Goal: Task Accomplishment & Management: Manage account settings

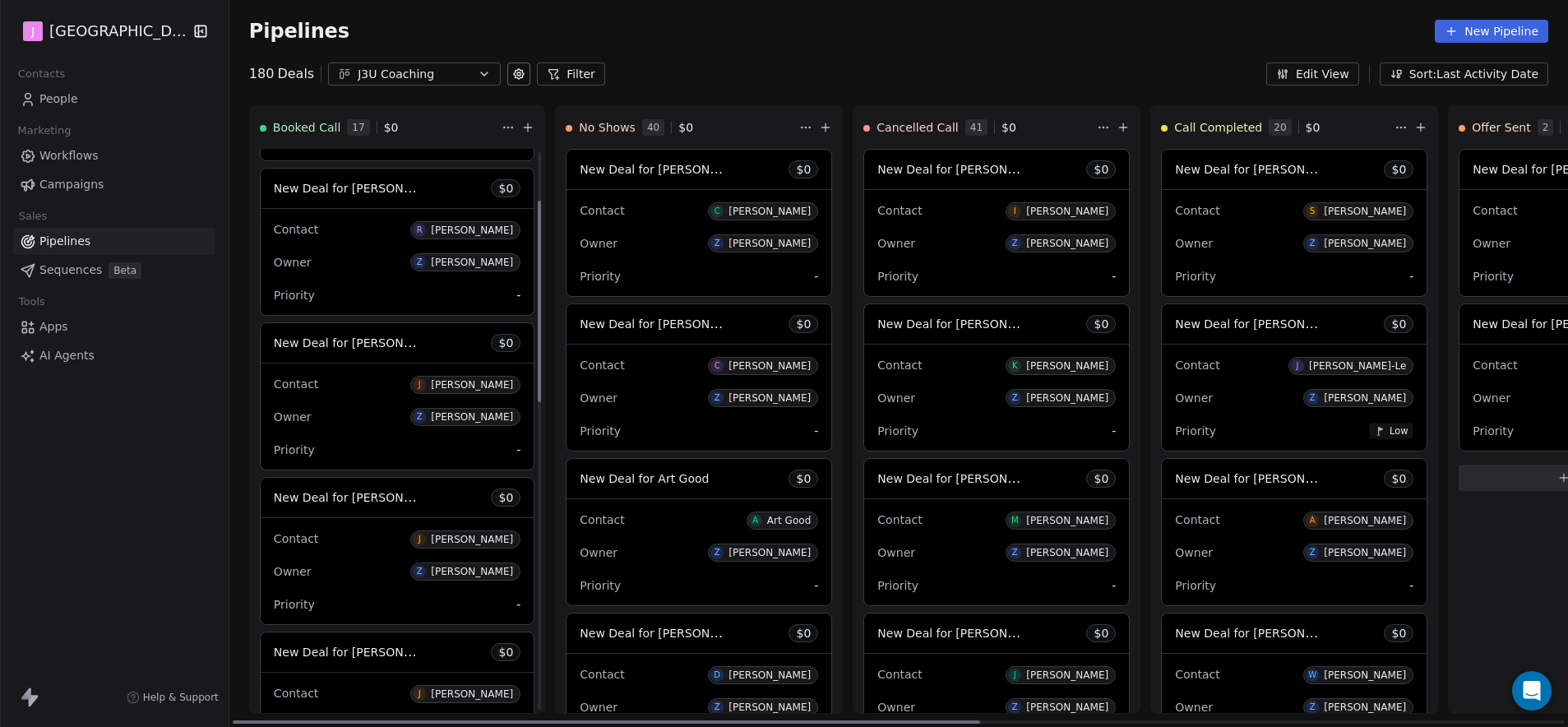
scroll to position [154, 0]
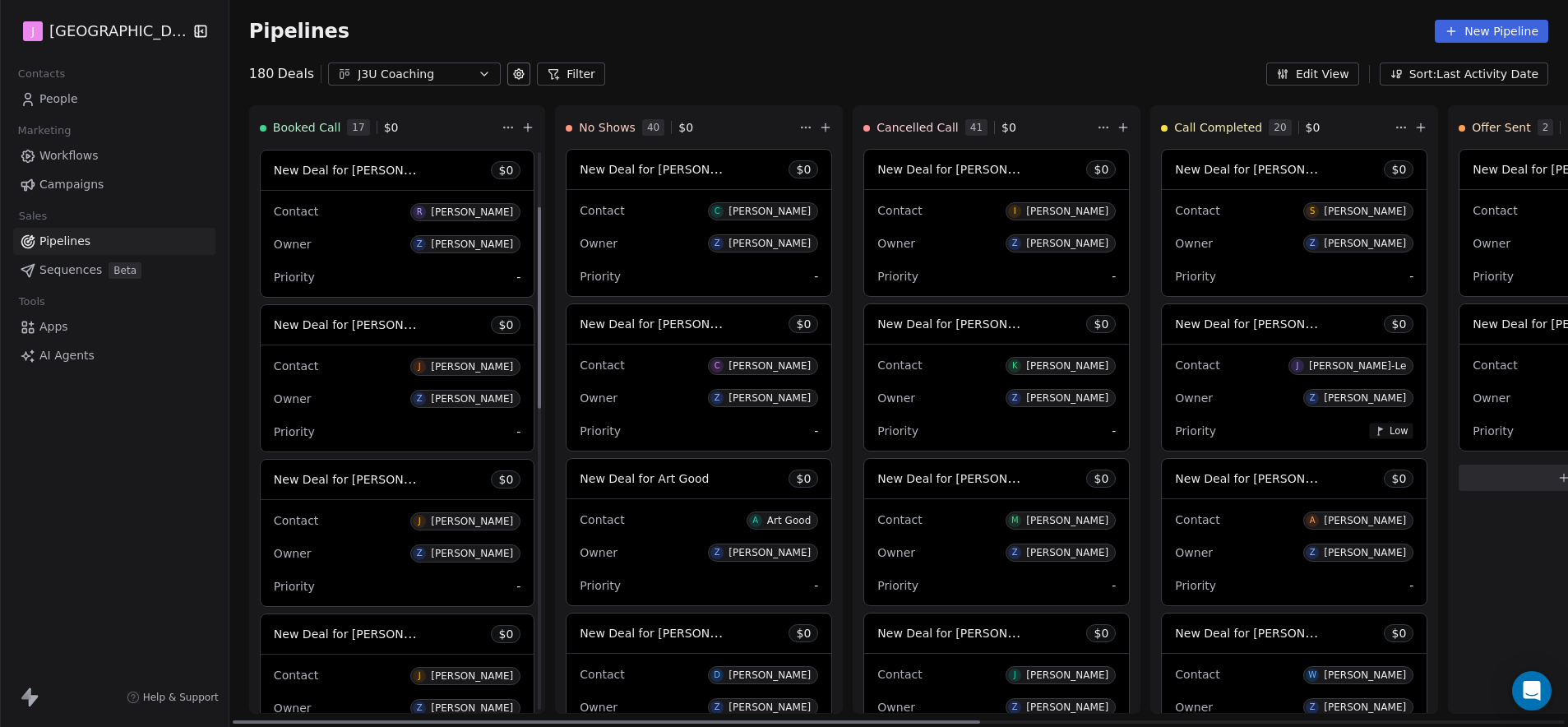
click at [375, 327] on span "New Deal for [PERSON_NAME]" at bounding box center [360, 324] width 173 height 16
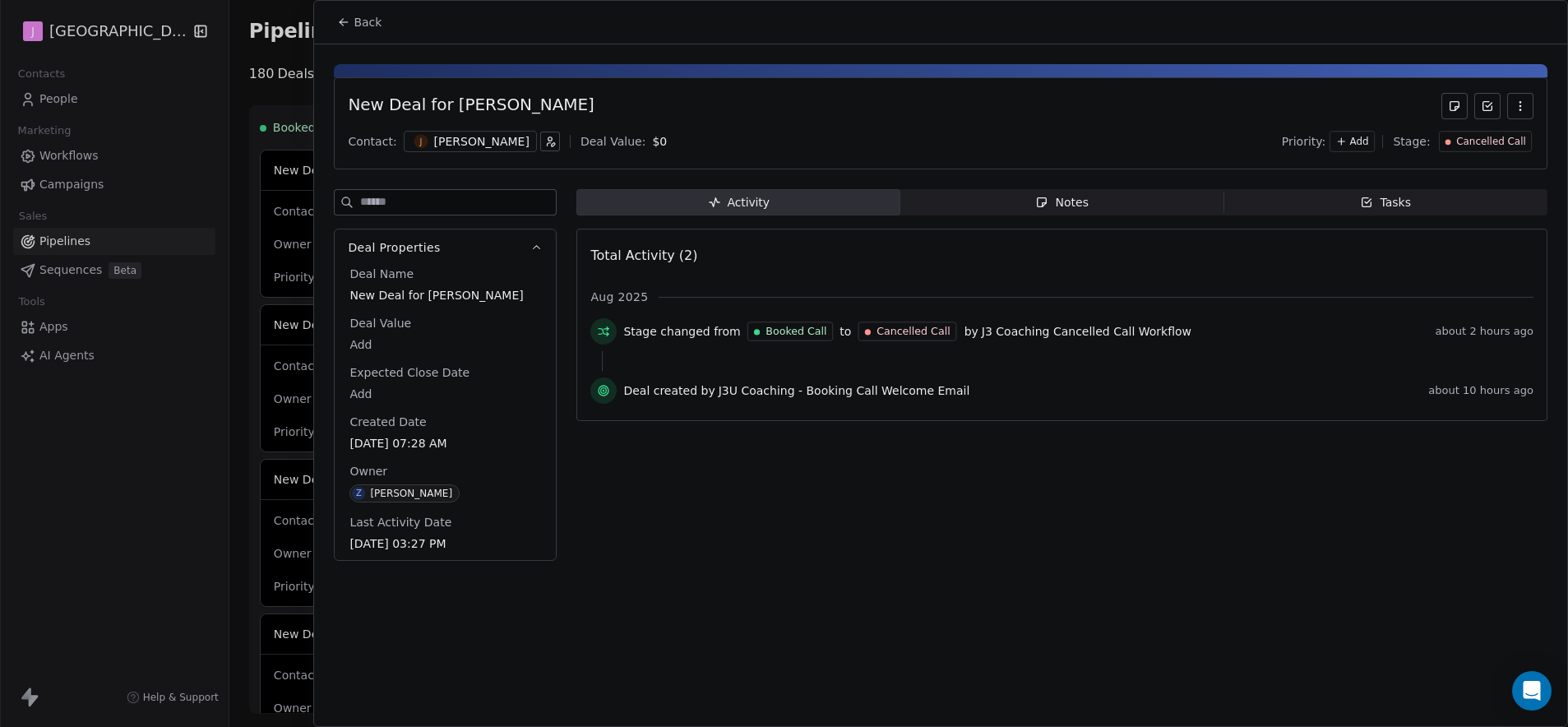
click at [1484, 144] on span "Cancelled Call" at bounding box center [1491, 142] width 69 height 14
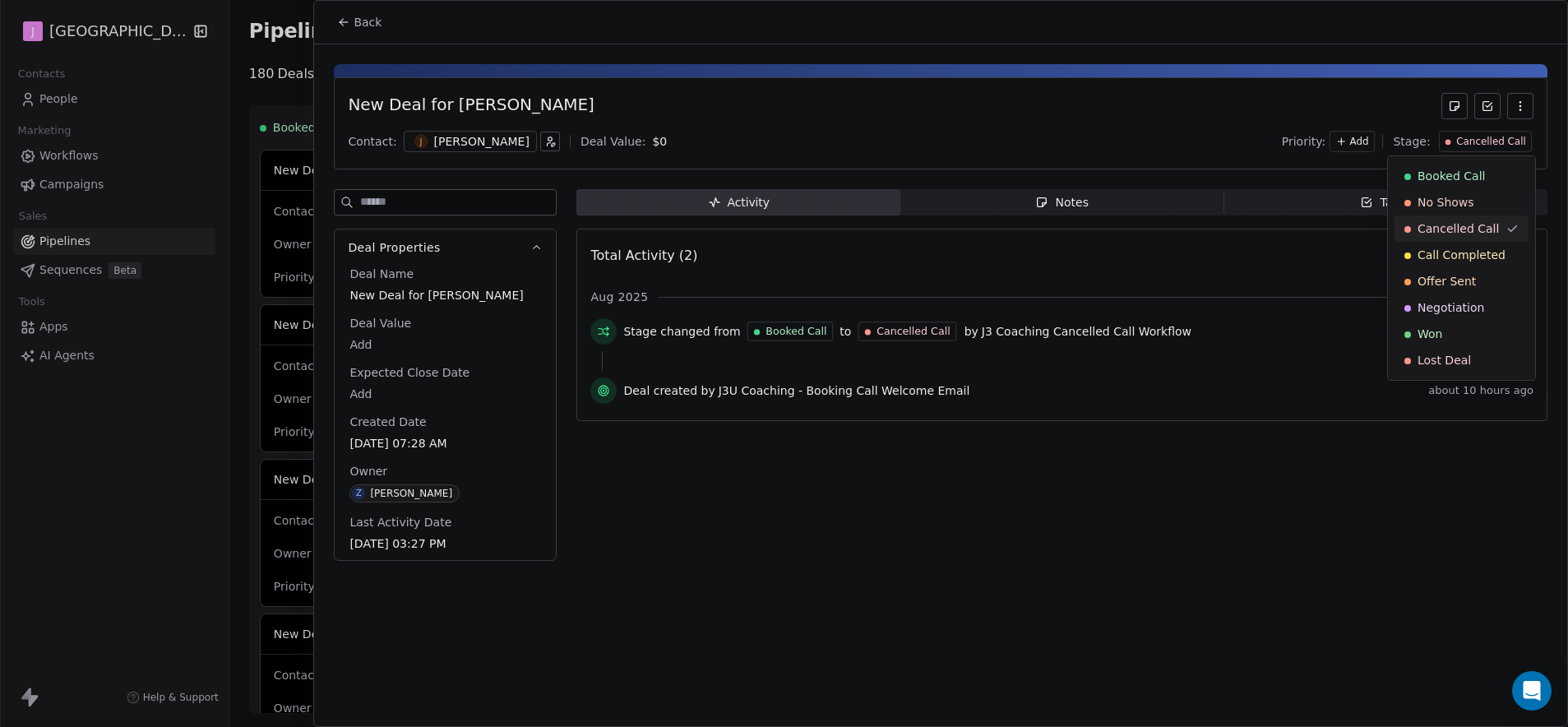
click at [1480, 229] on span "Cancelled Call" at bounding box center [1459, 229] width 82 height 17
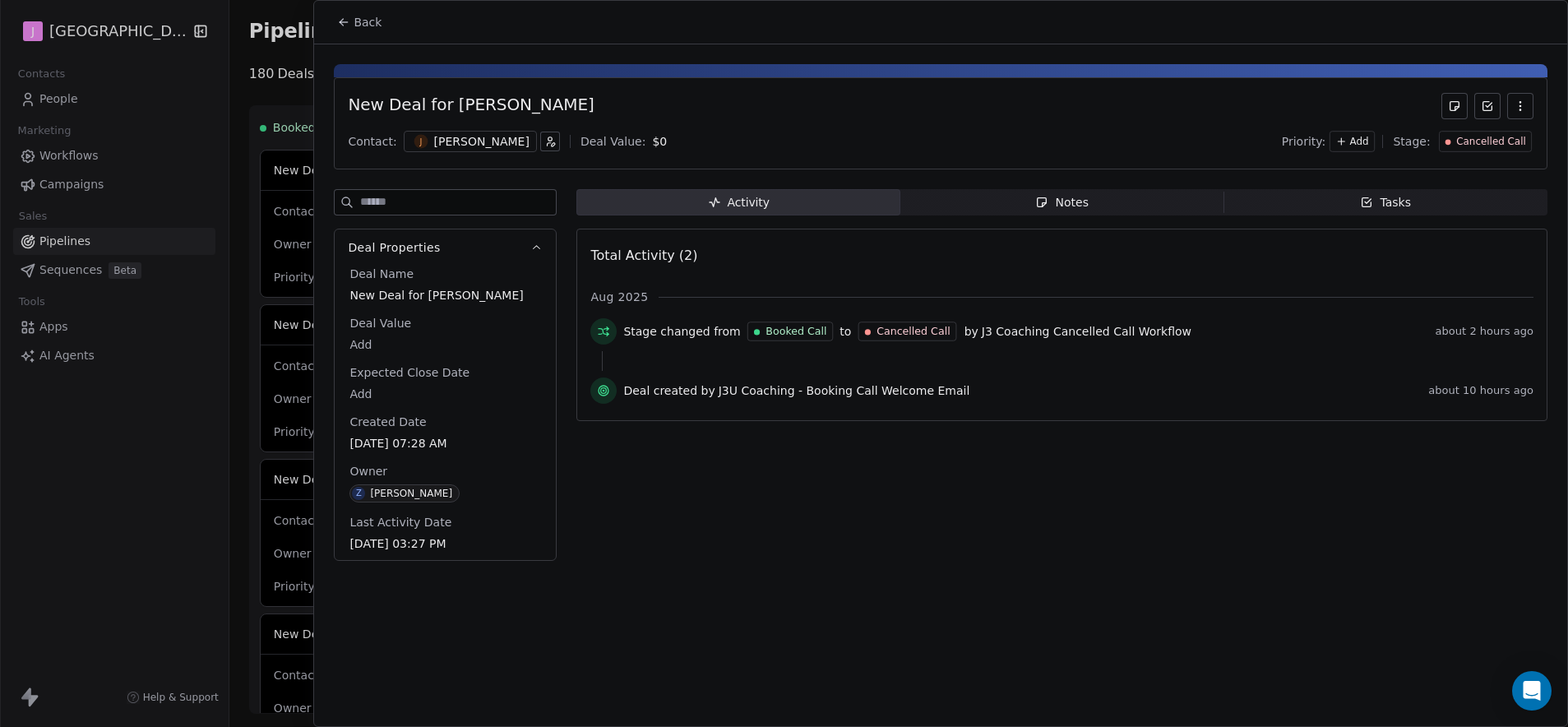
click at [383, 32] on button "Back" at bounding box center [358, 22] width 64 height 30
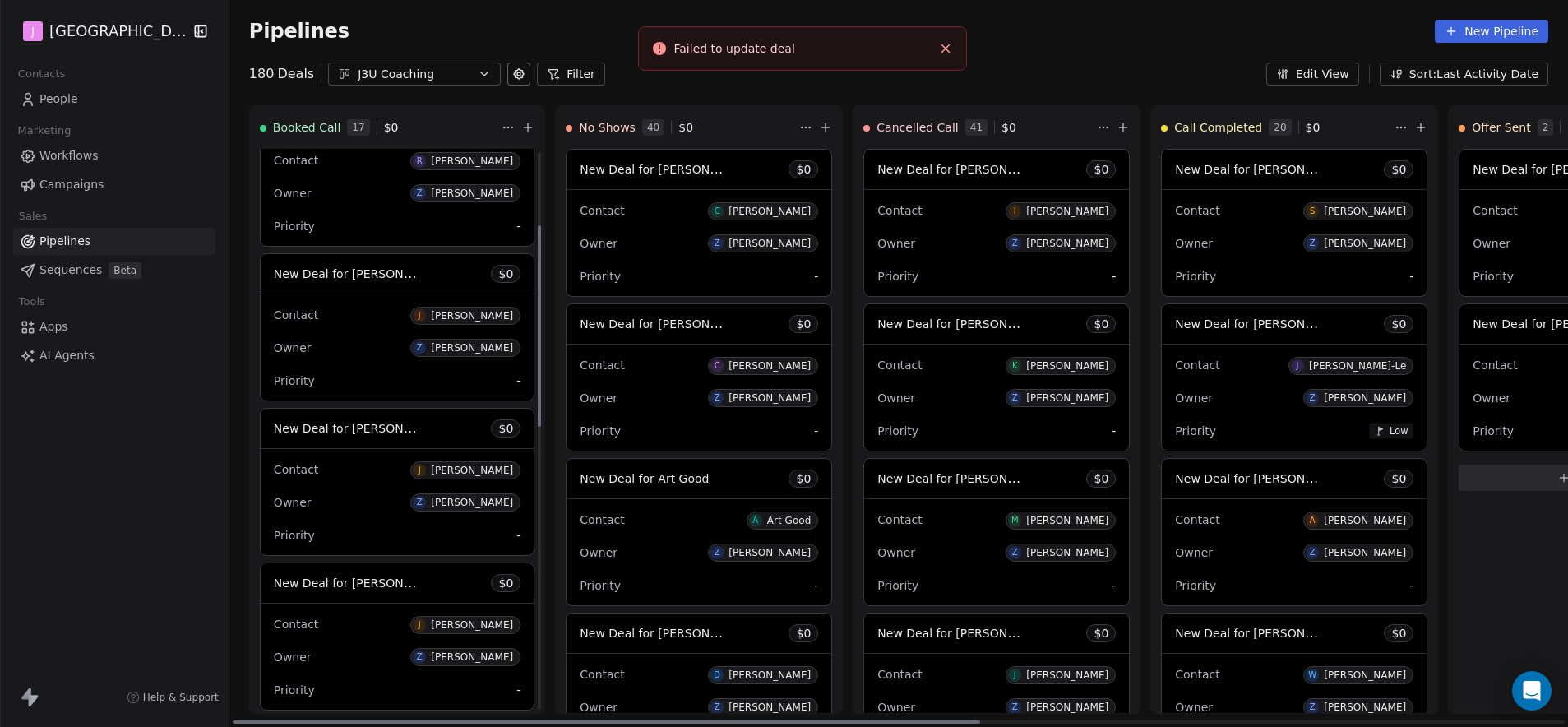
scroll to position [262, 0]
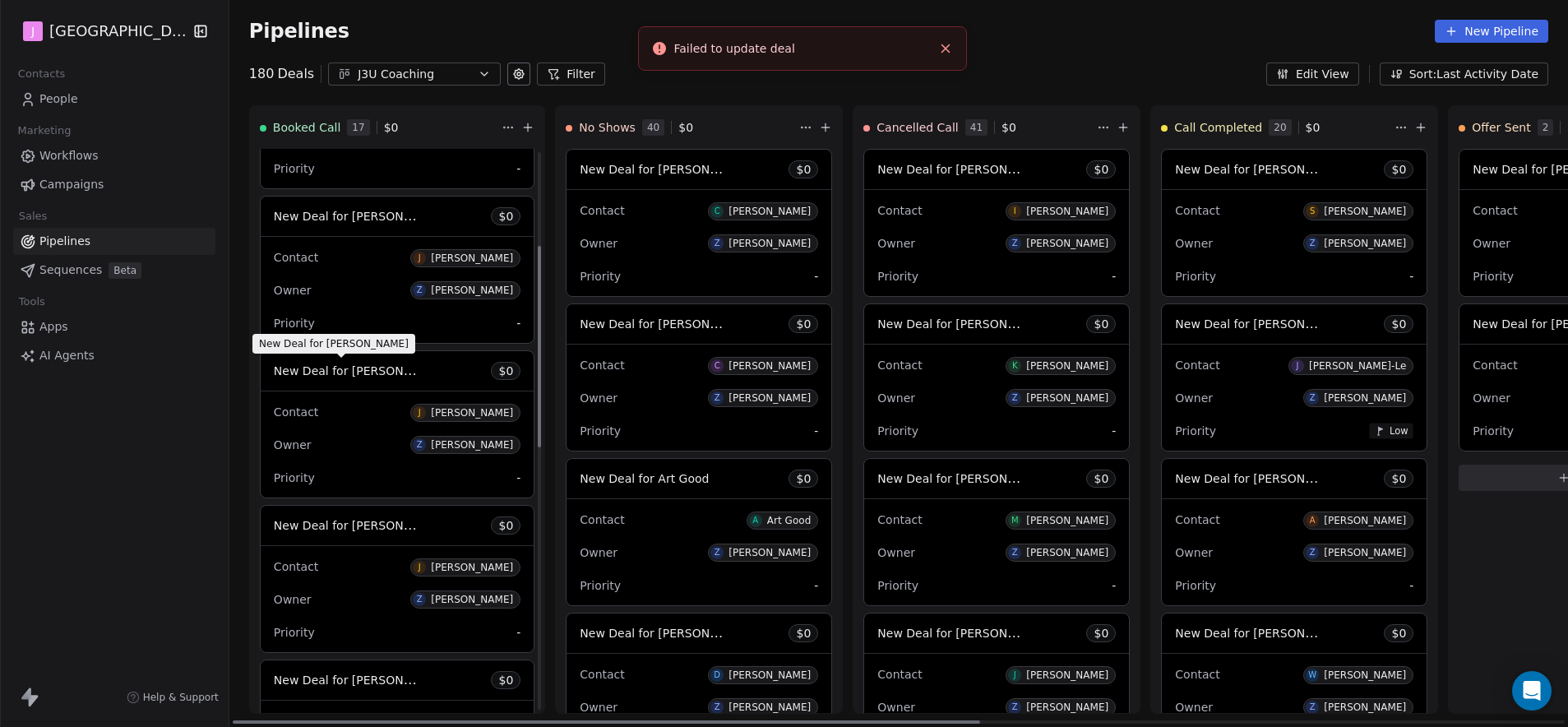
click at [359, 370] on span "New Deal for [PERSON_NAME]" at bounding box center [360, 370] width 173 height 16
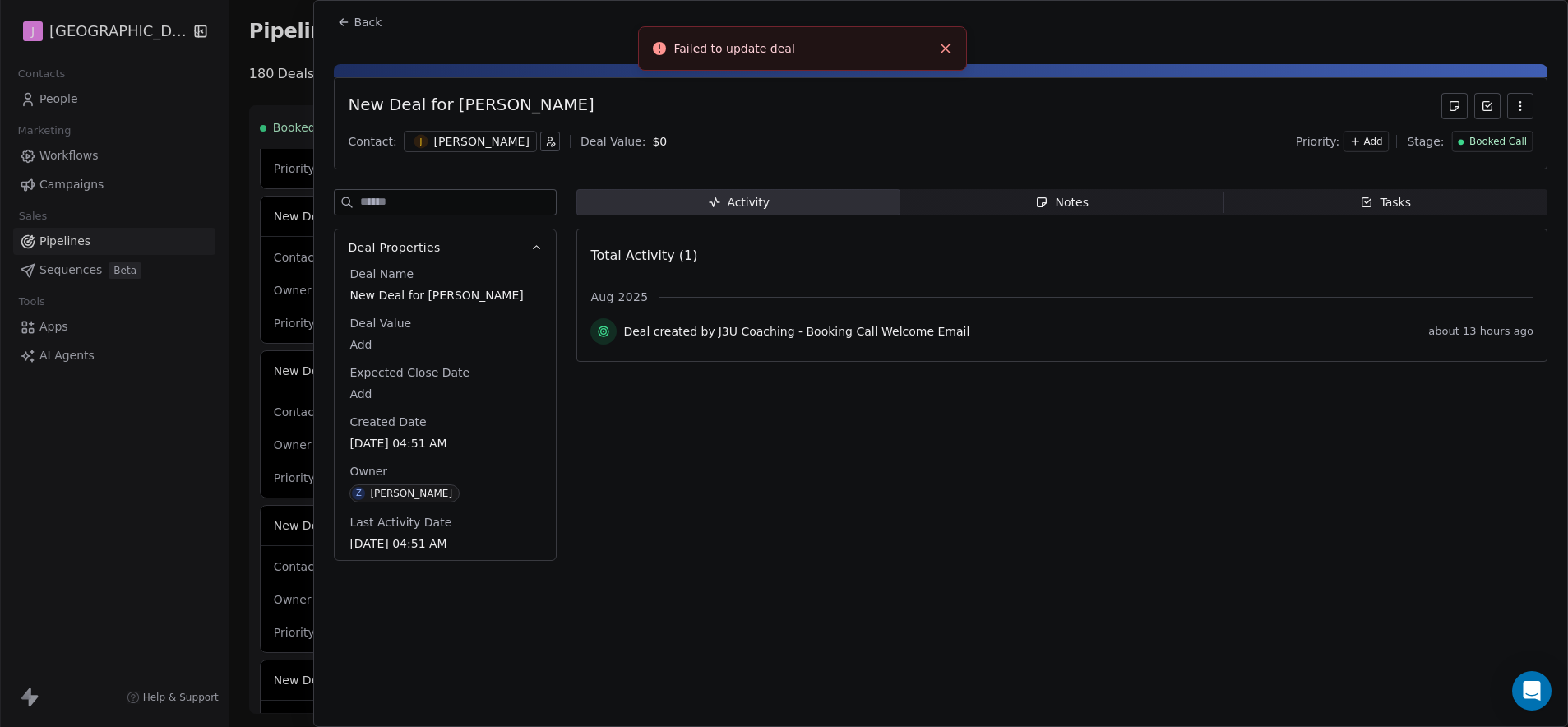
click at [1477, 147] on span "Booked Call" at bounding box center [1499, 142] width 57 height 14
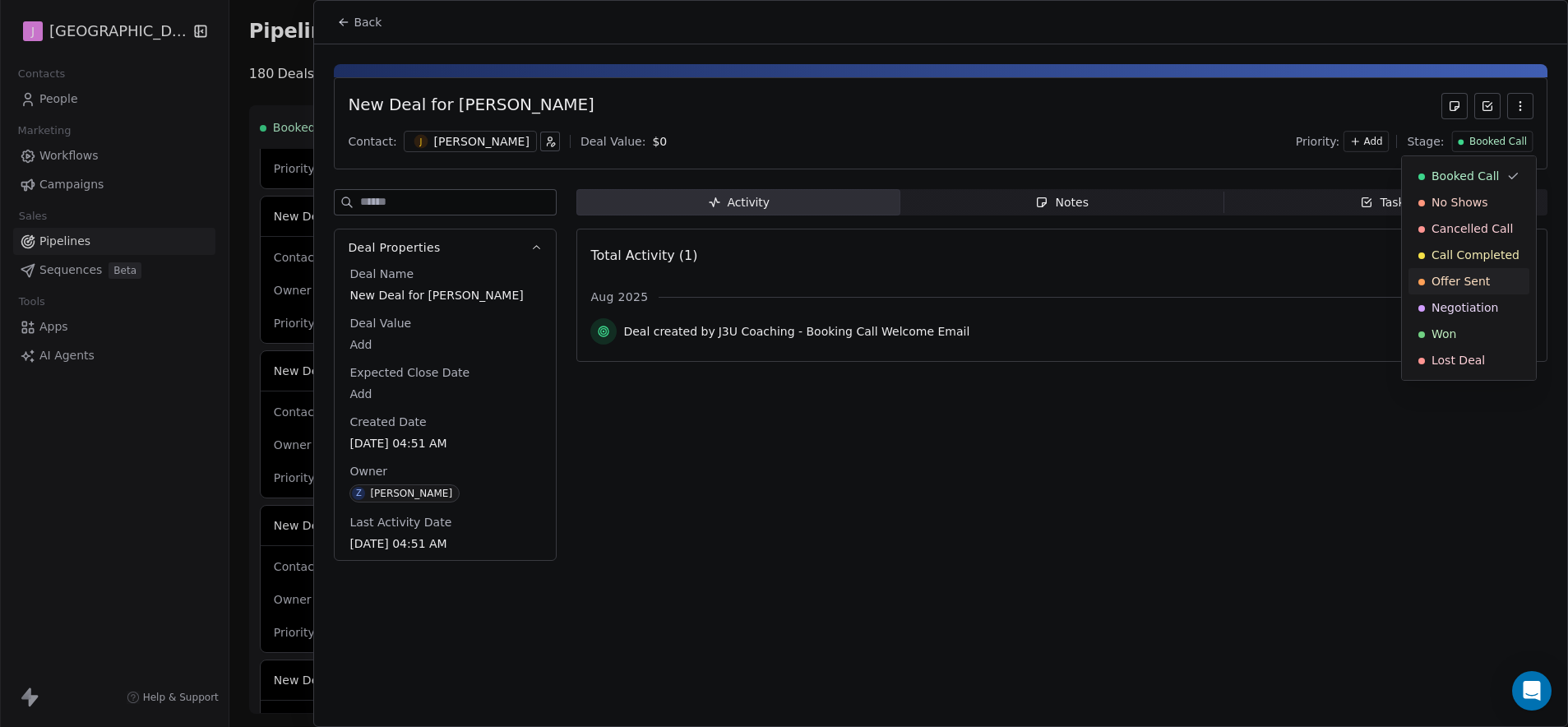
drag, startPoint x: 1476, startPoint y: 282, endPoint x: 878, endPoint y: 177, distance: 607.1
click at [1476, 282] on span "Offer Sent" at bounding box center [1461, 282] width 58 height 17
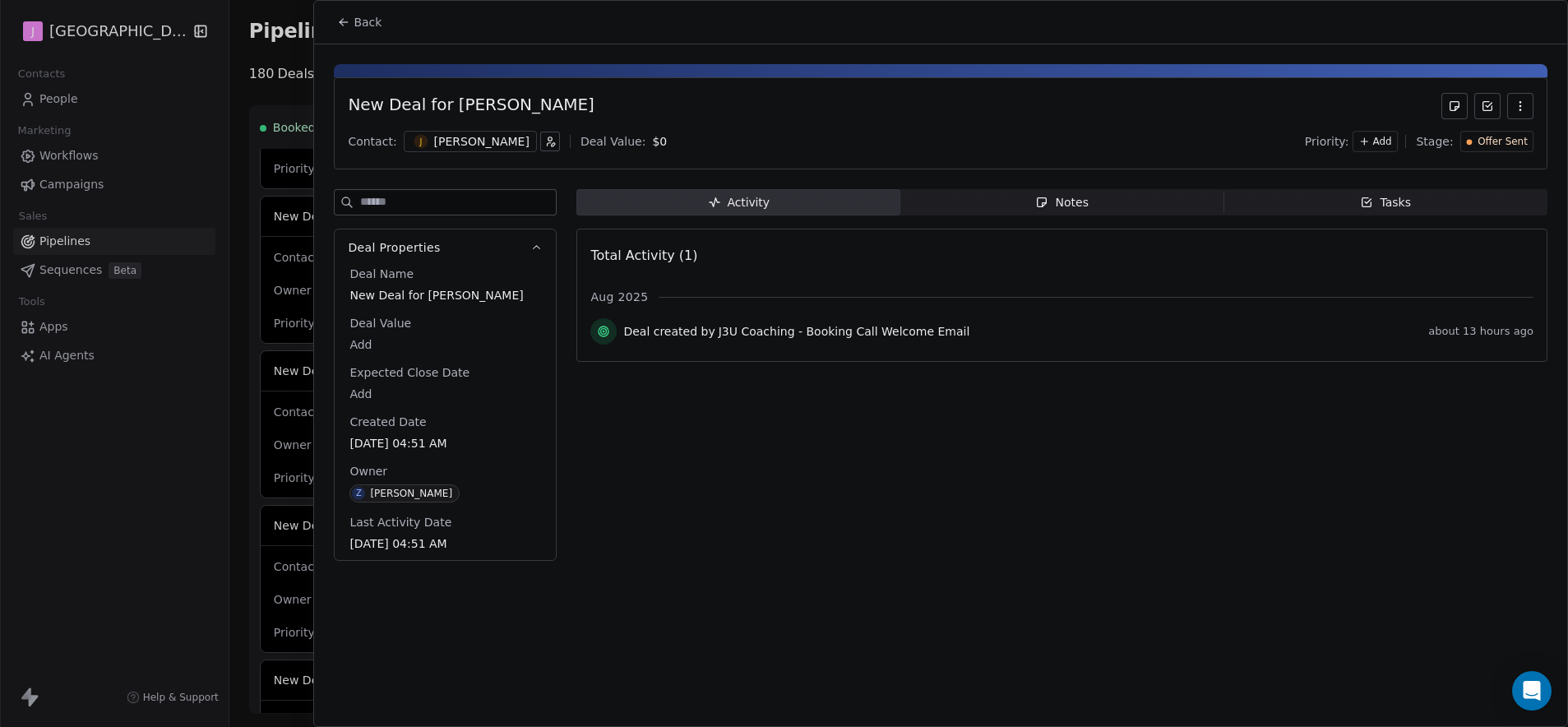
click at [385, 29] on button "Back" at bounding box center [358, 22] width 64 height 30
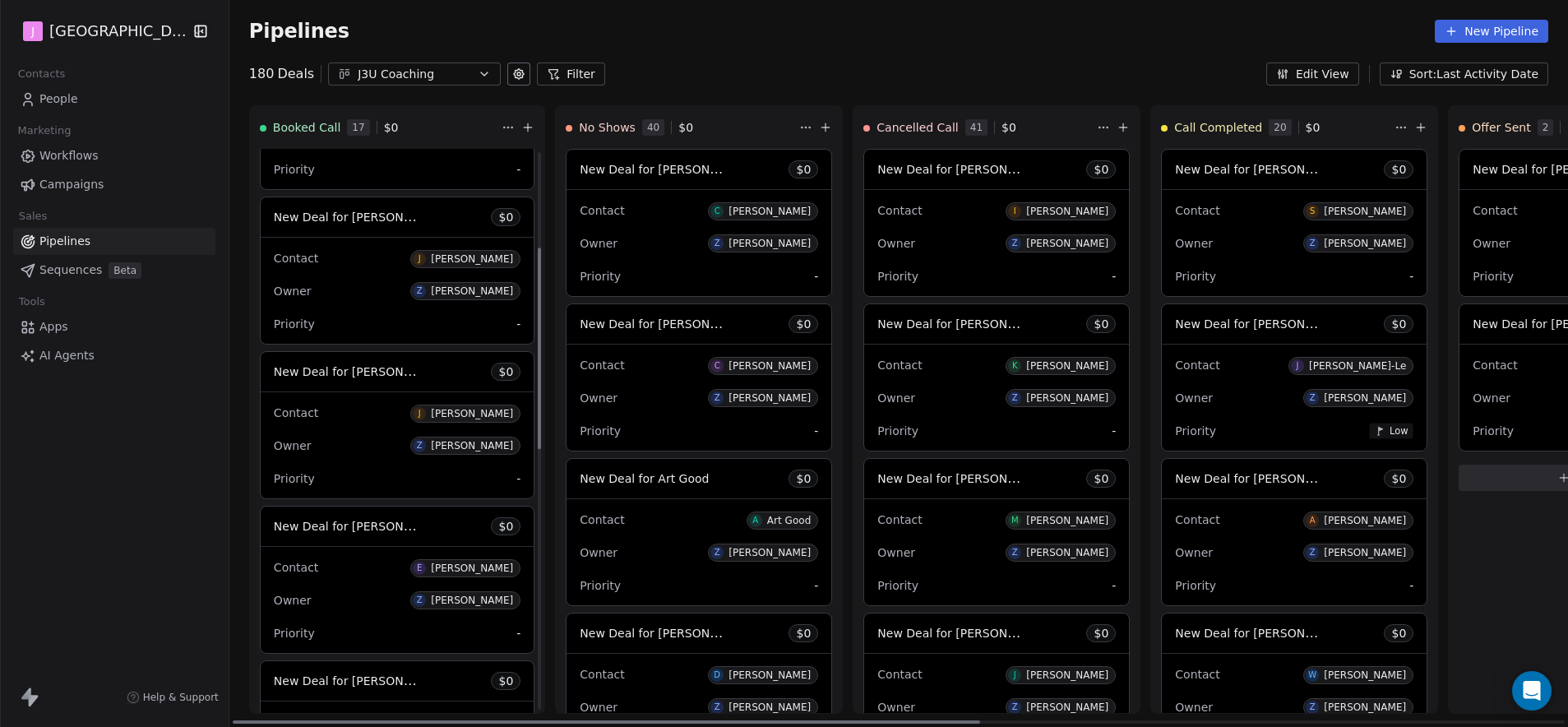
scroll to position [543, 0]
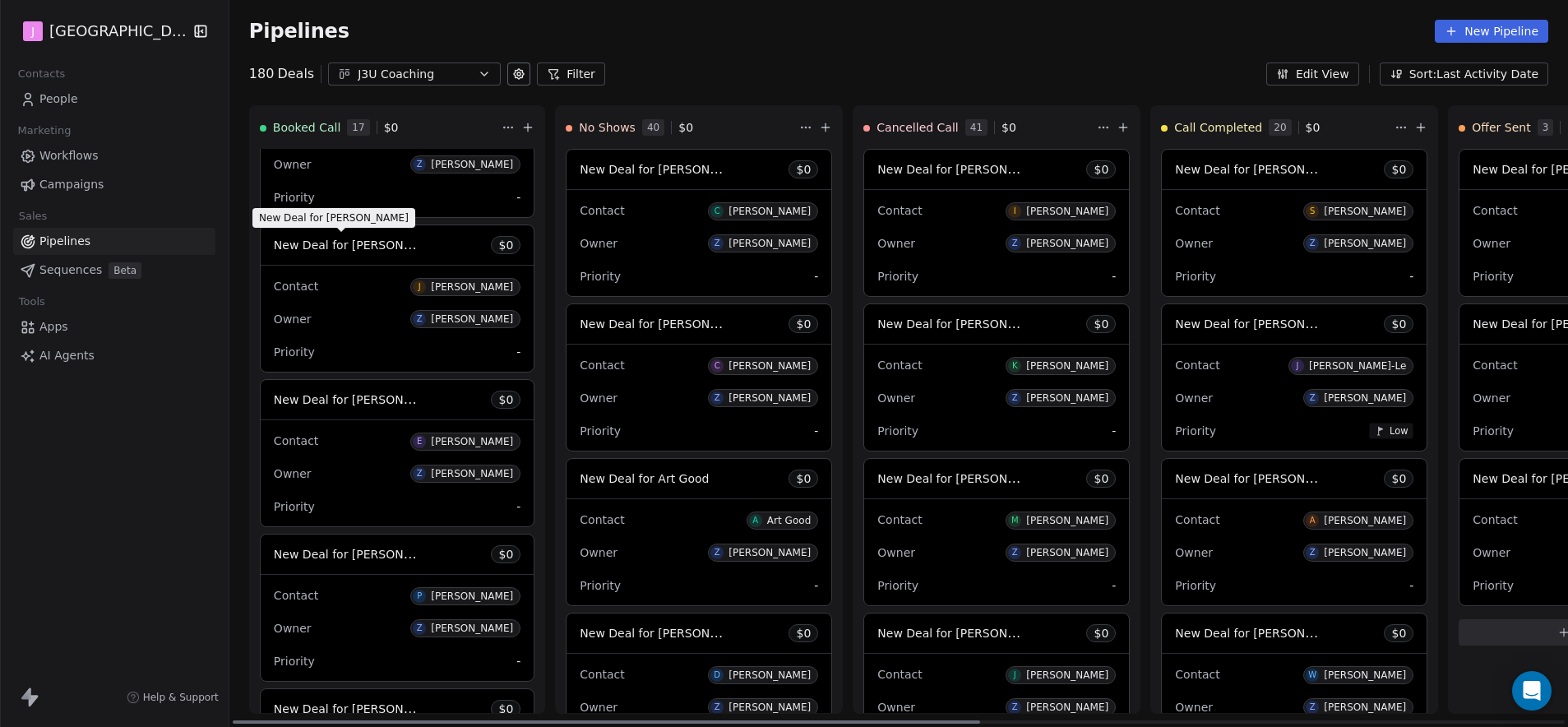
click at [374, 245] on span "New Deal for [PERSON_NAME]" at bounding box center [360, 244] width 173 height 16
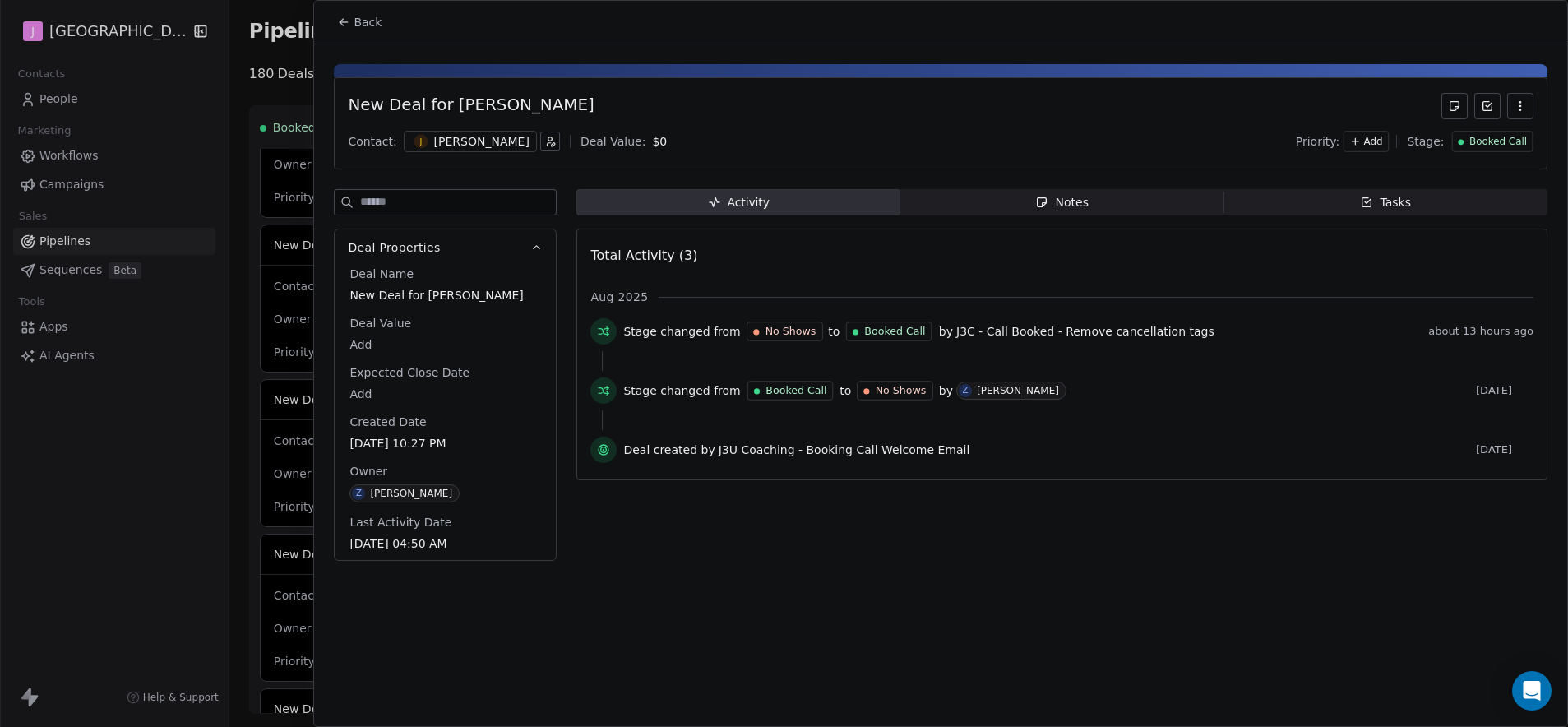
click at [1494, 138] on span "Booked Call" at bounding box center [1499, 142] width 57 height 14
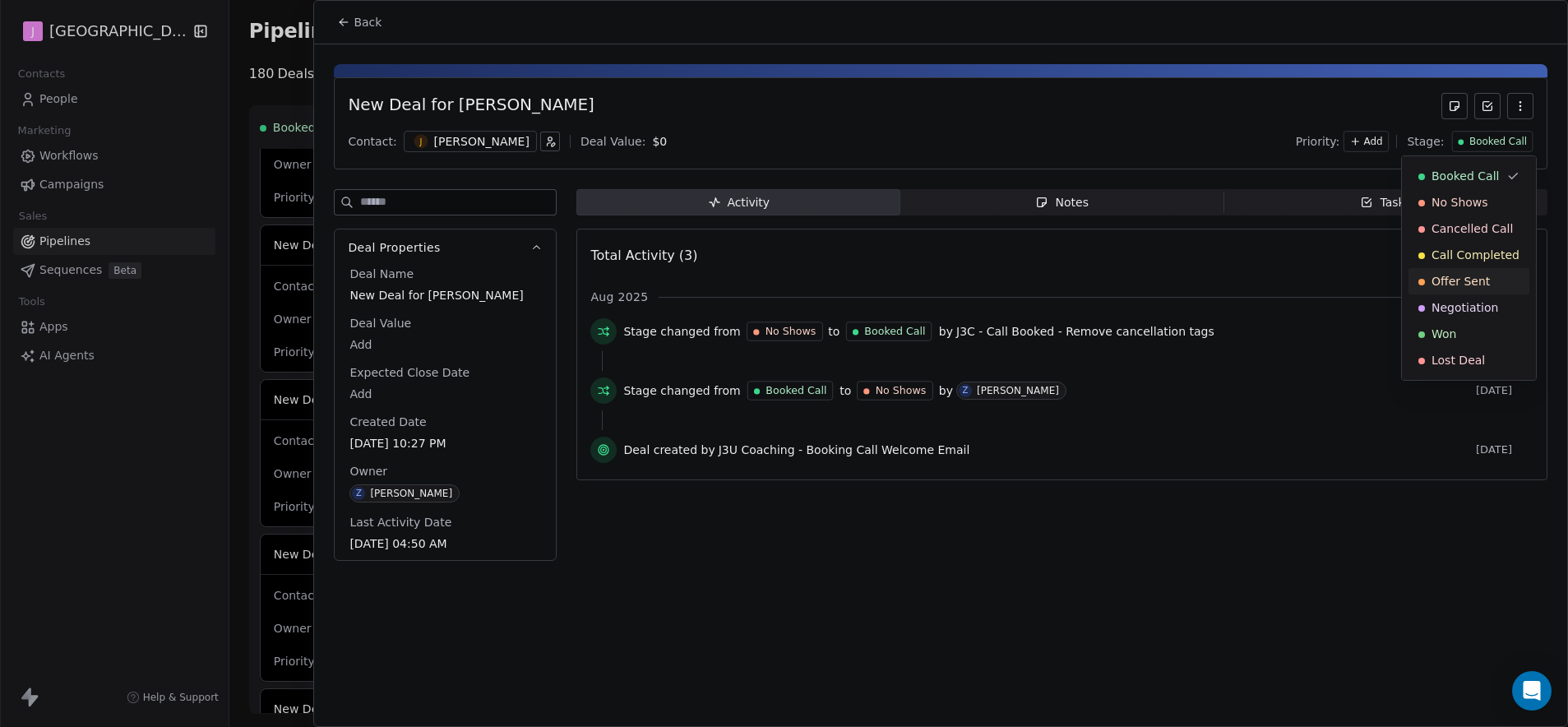
click at [1472, 284] on span "Offer Sent" at bounding box center [1461, 282] width 58 height 17
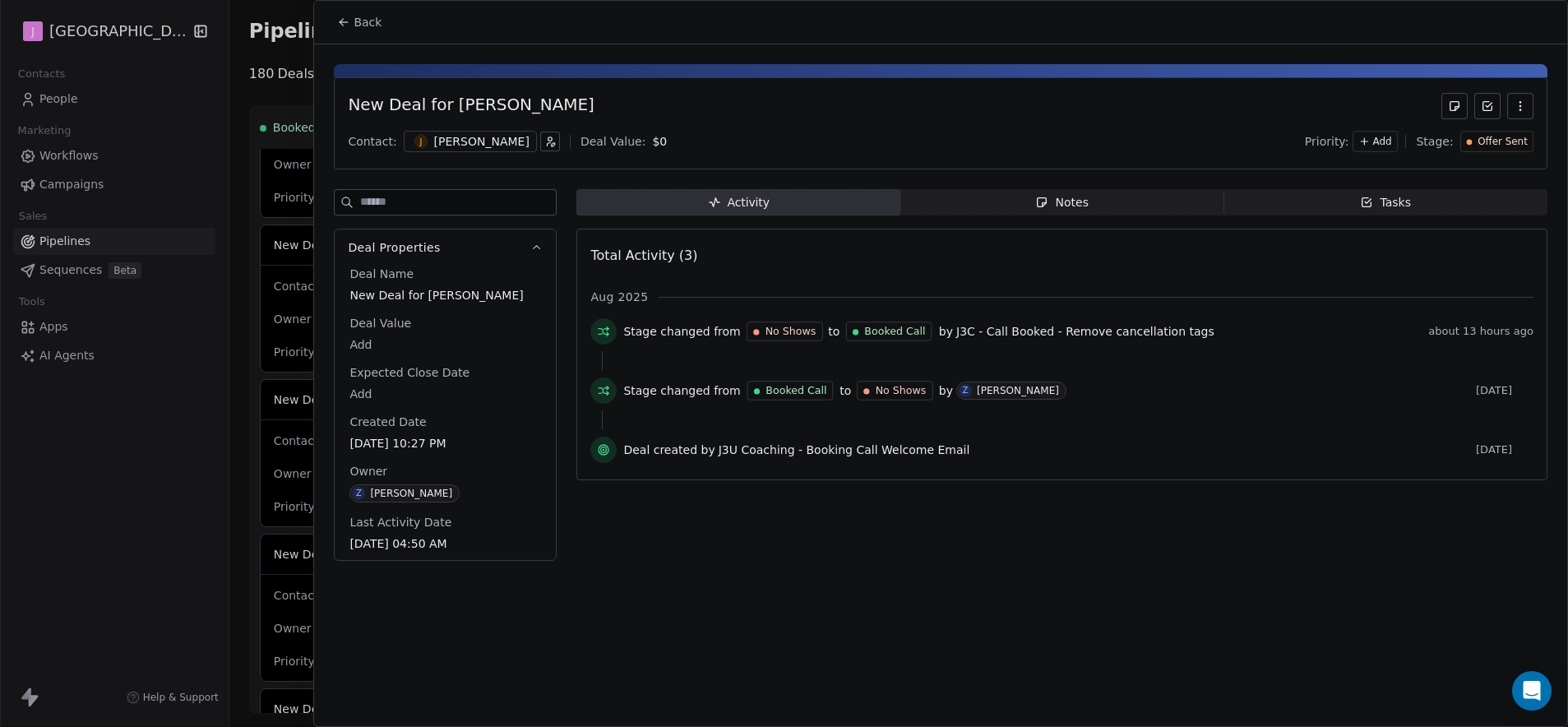
click at [385, 22] on button "Back" at bounding box center [358, 22] width 64 height 30
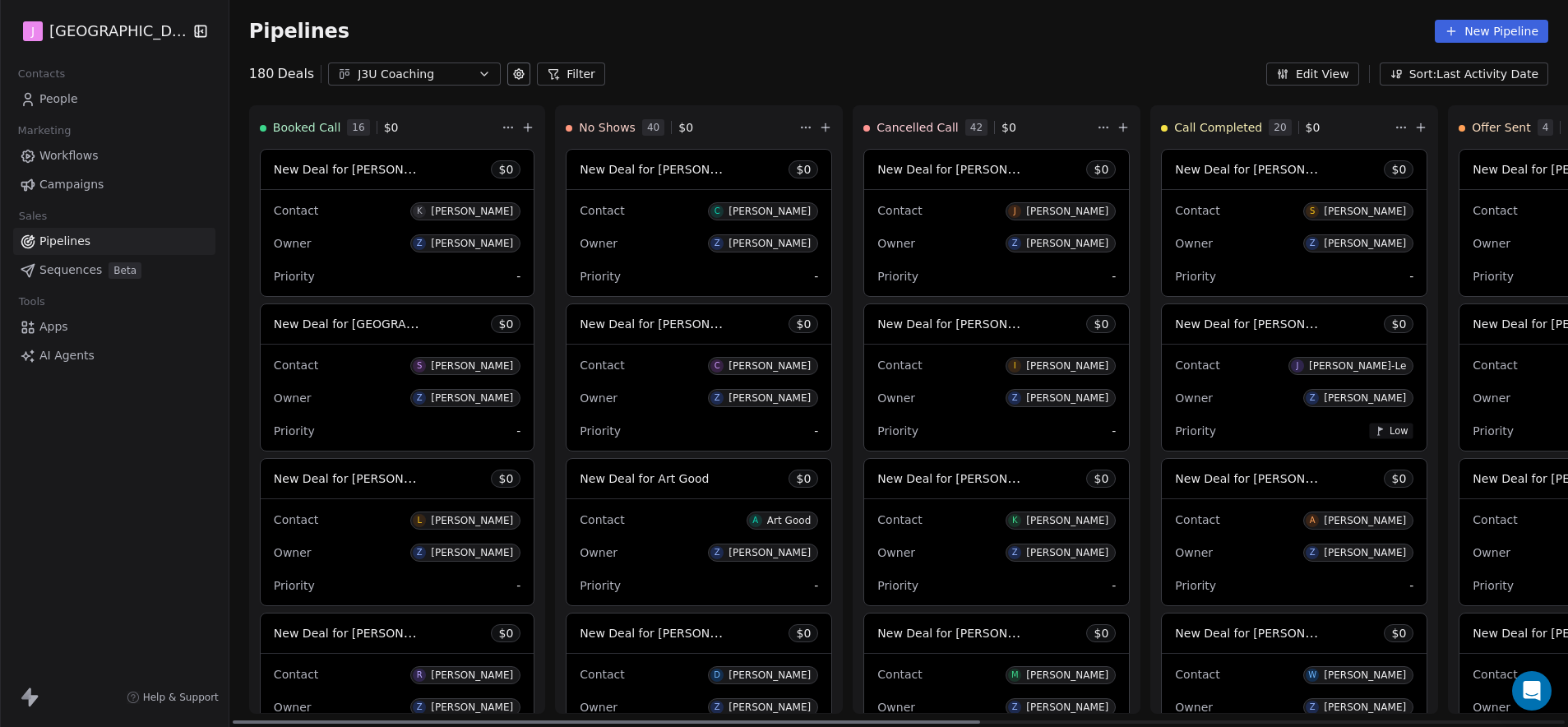
click at [1519, 173] on span "New Deal for [PERSON_NAME]" at bounding box center [1559, 169] width 173 height 16
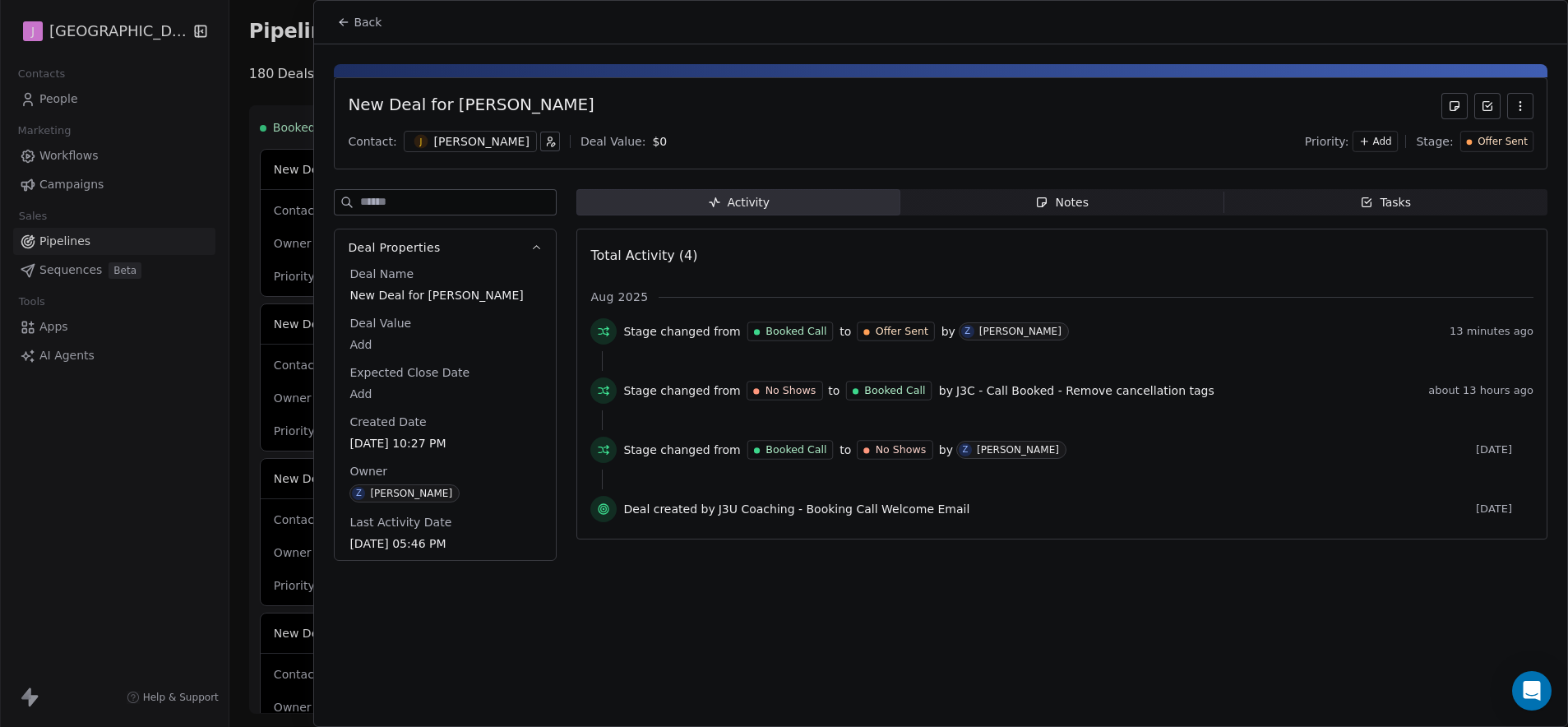
click at [367, 370] on body "J J3 University Contacts People Marketing Workflows Campaigns Sales Pipelines S…" at bounding box center [784, 363] width 1568 height 727
type input "***"
click at [473, 415] on html "J J3 University Contacts People Marketing Workflows Campaigns Sales Pipelines S…" at bounding box center [784, 363] width 1568 height 727
click at [1494, 144] on span "Offer Sent" at bounding box center [1503, 142] width 50 height 14
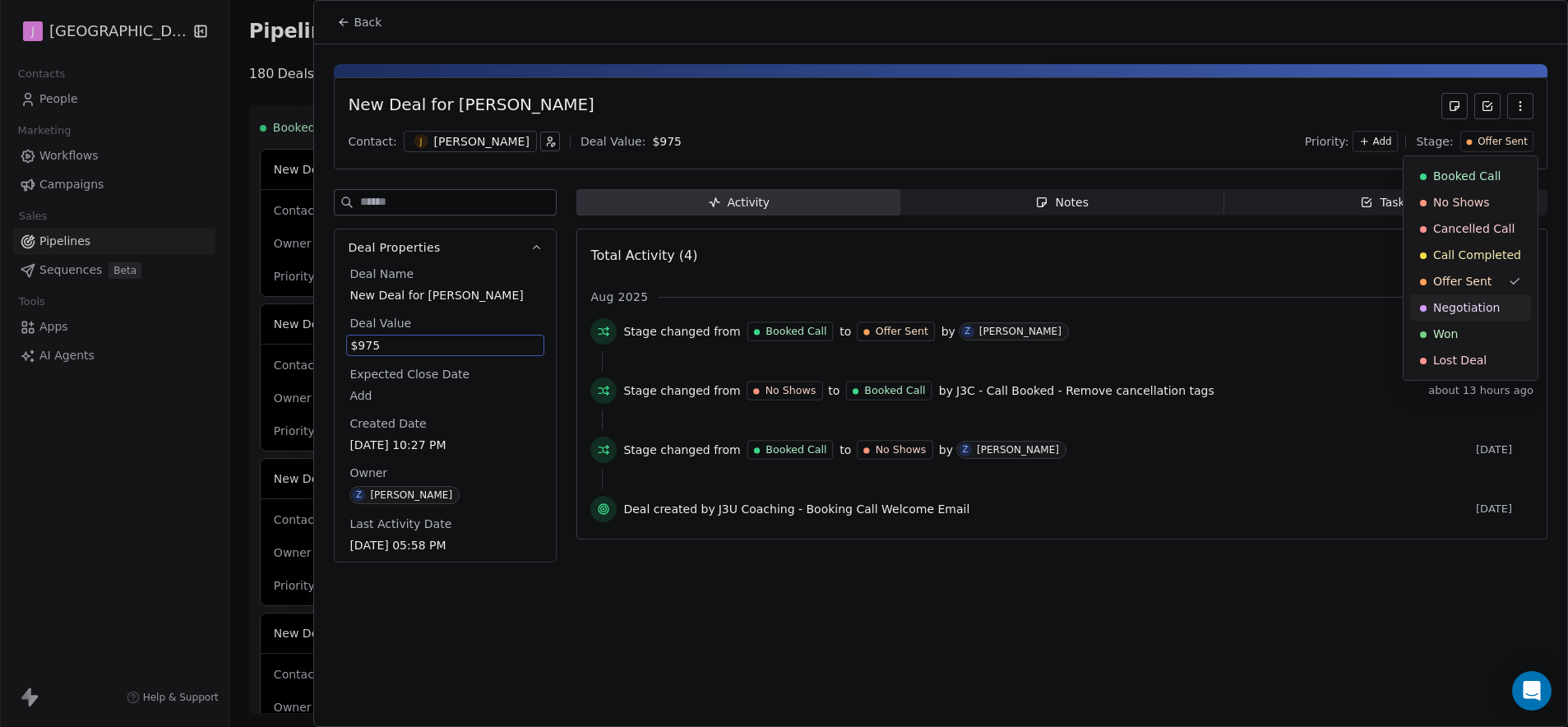
click at [1457, 324] on div "Won" at bounding box center [1471, 333] width 121 height 26
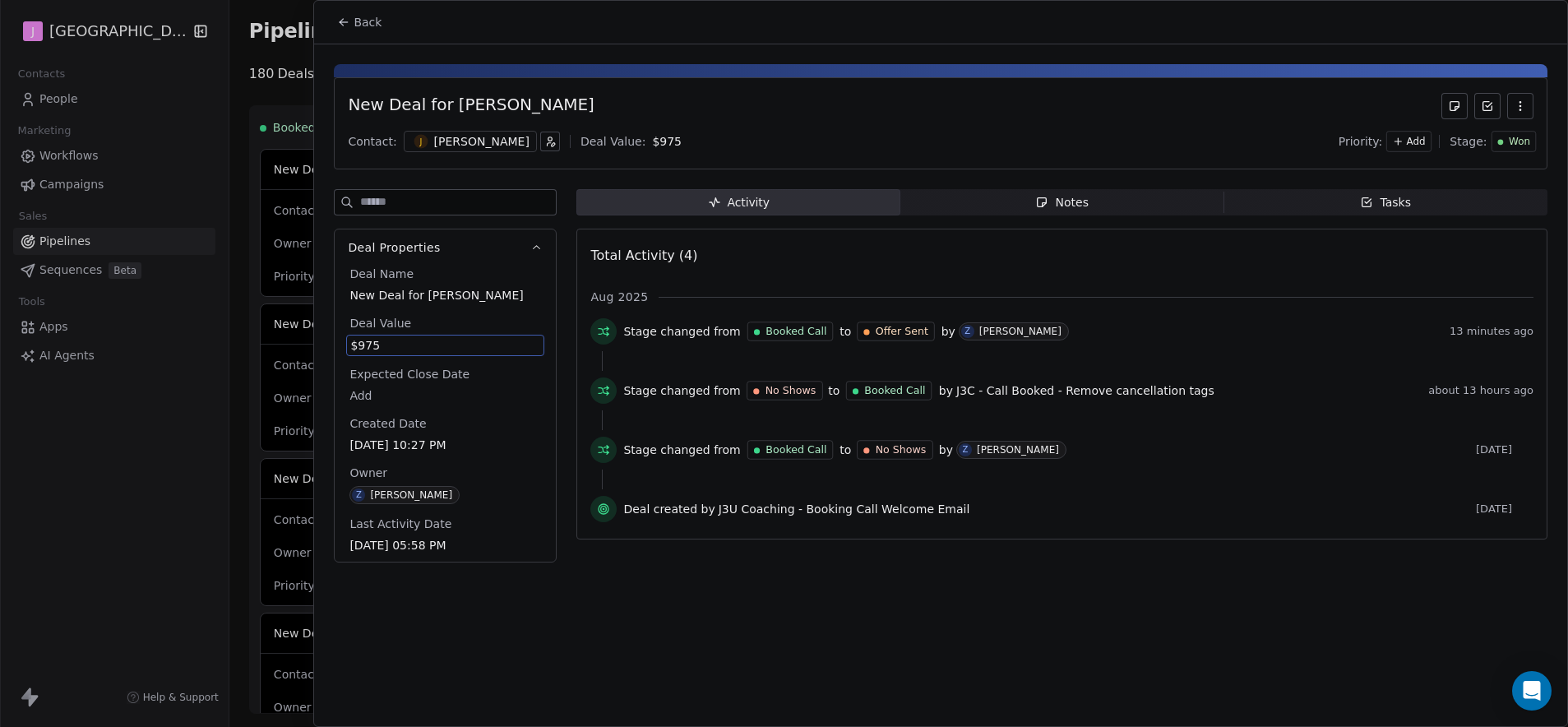
click at [1125, 197] on span "Notes Notes" at bounding box center [1062, 202] width 324 height 26
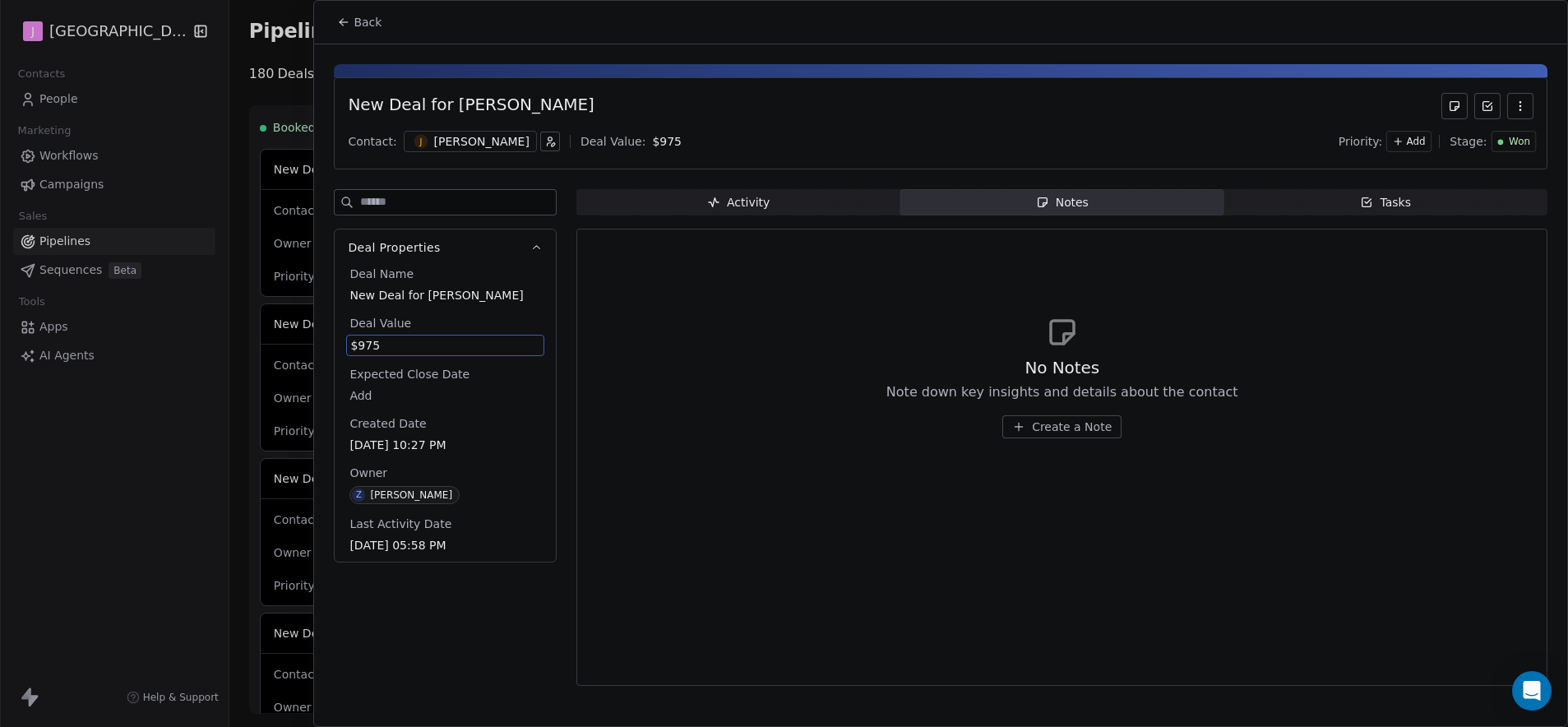
click at [1059, 429] on span "Create a Note" at bounding box center [1072, 427] width 80 height 17
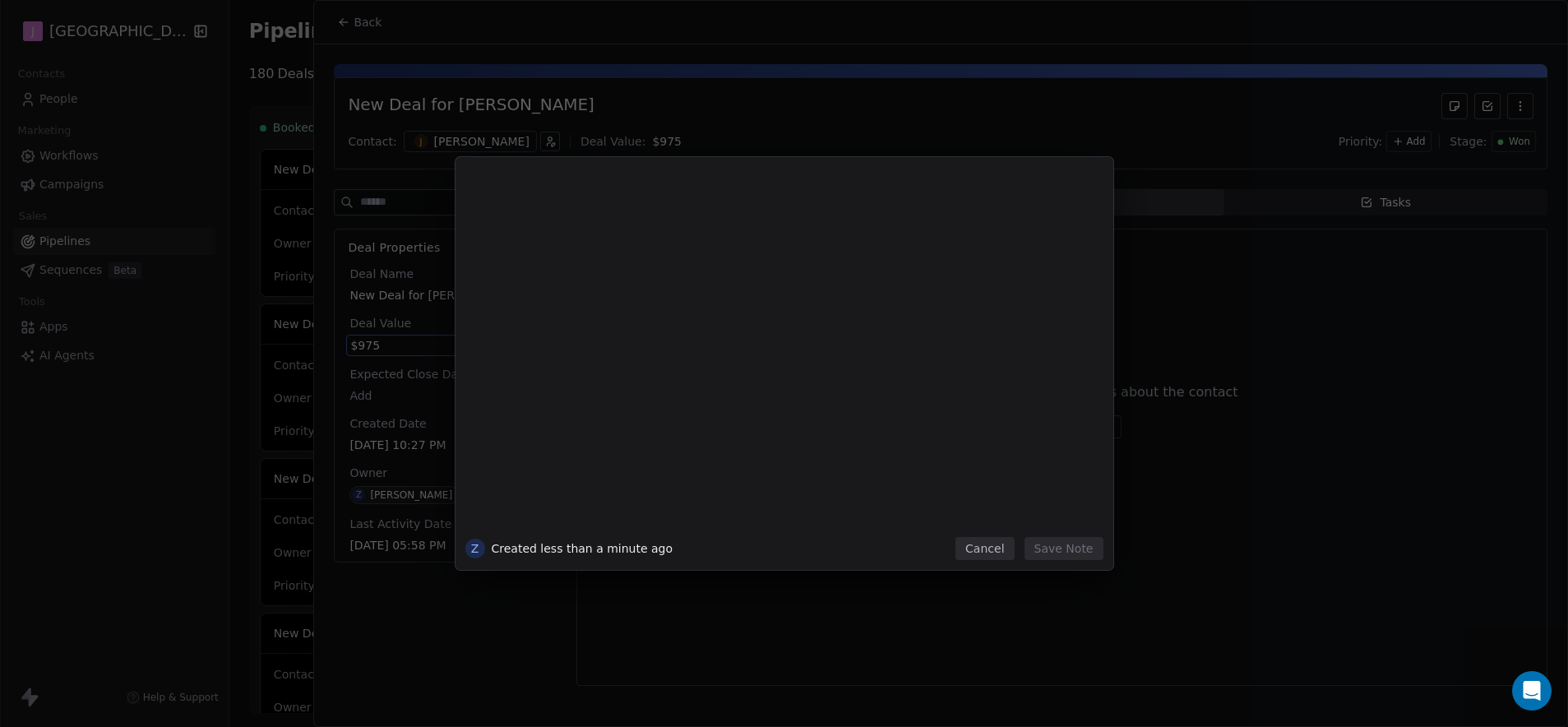
click at [1009, 553] on button "Cancel" at bounding box center [985, 548] width 58 height 23
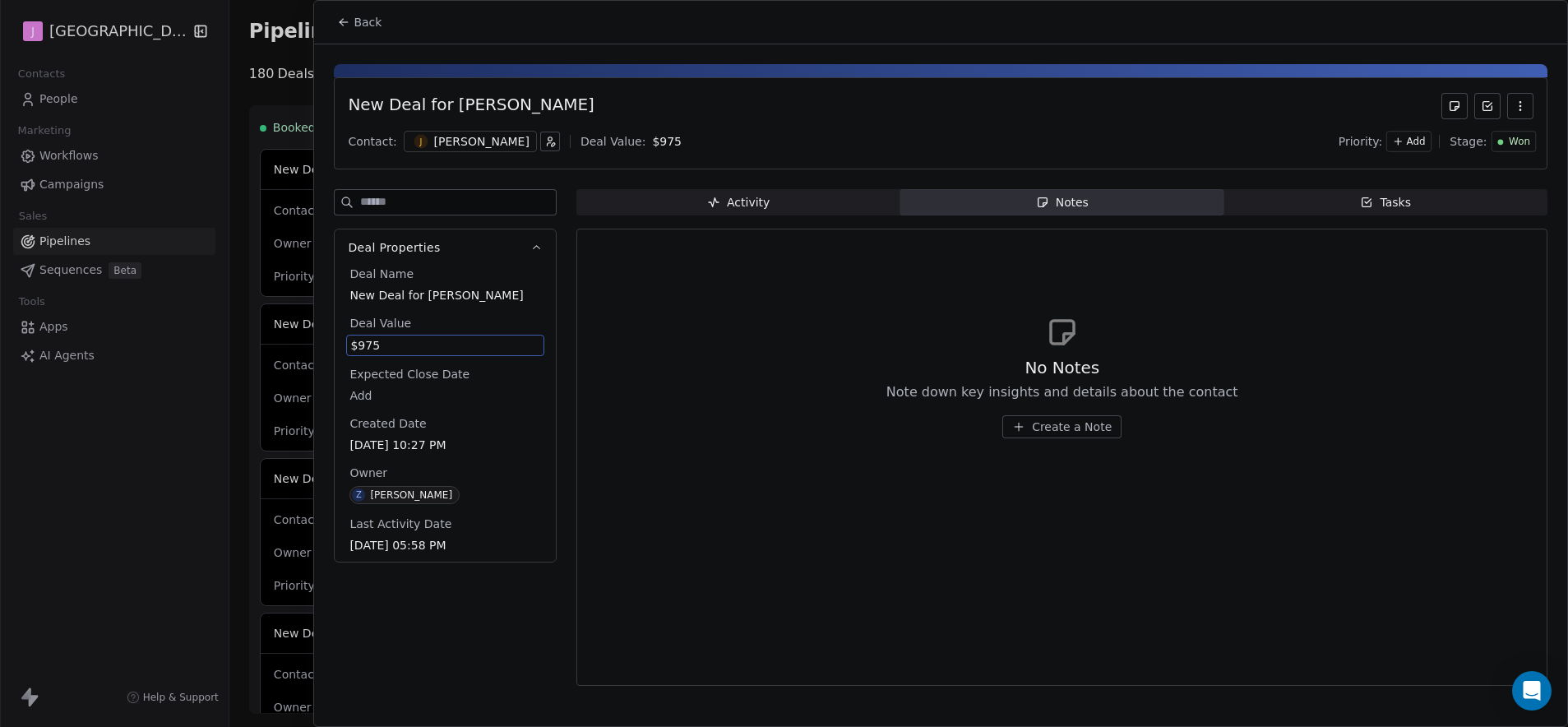
click at [1337, 210] on span "Tasks Tasks" at bounding box center [1386, 202] width 324 height 26
click at [1059, 427] on span "Create a Task" at bounding box center [1072, 427] width 77 height 17
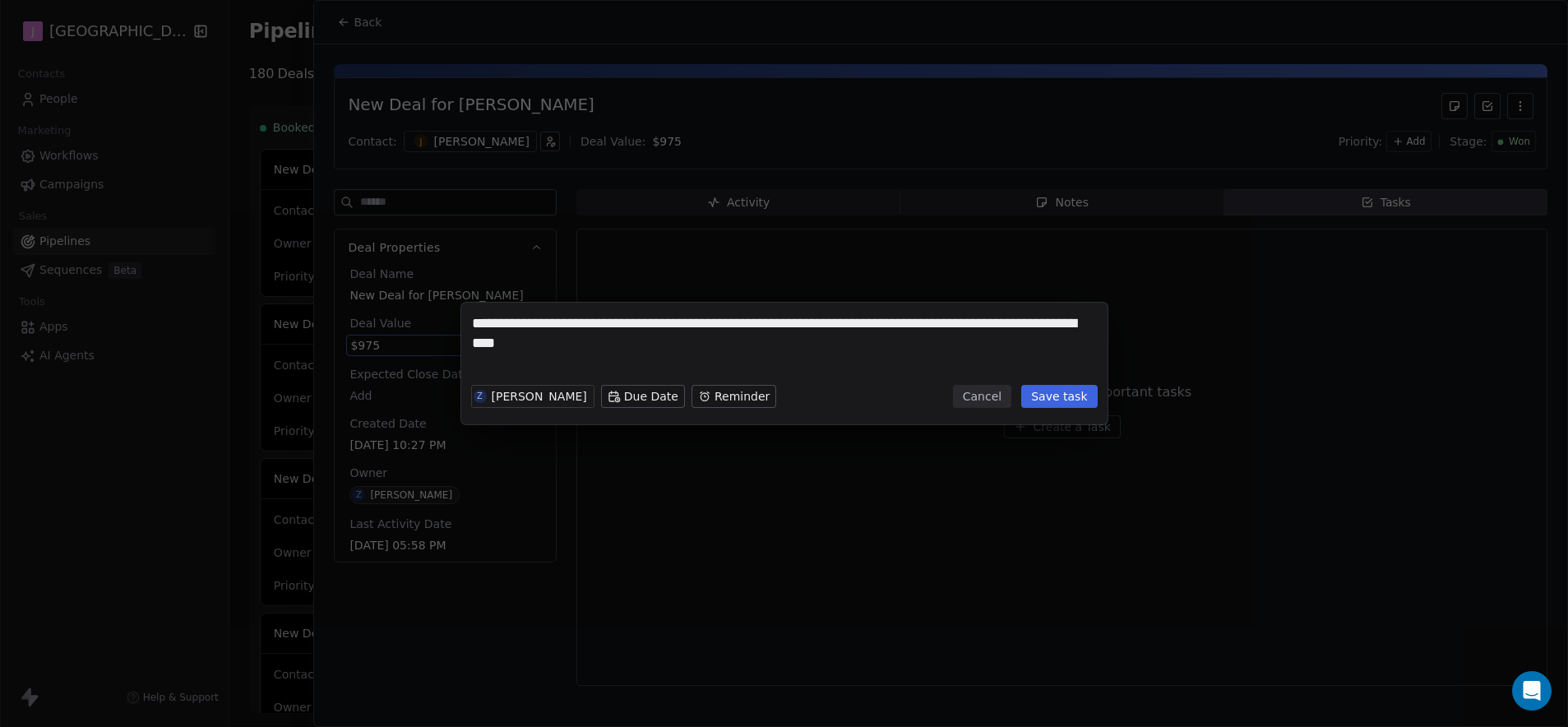
type textarea "**********"
click at [633, 398] on body "J J3 University Contacts People Marketing Workflows Campaigns Sales Pipelines S…" at bounding box center [784, 363] width 1568 height 727
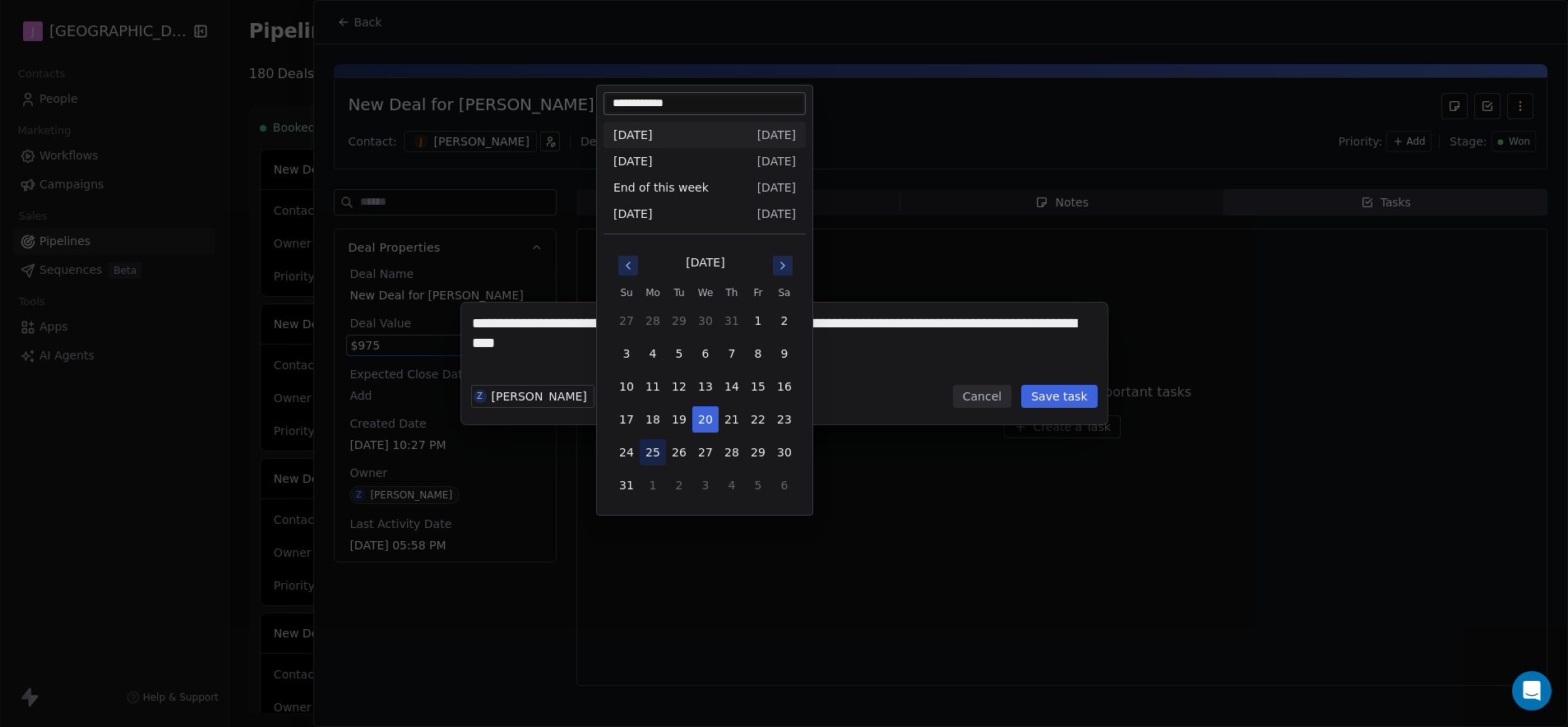
click at [655, 452] on button "25" at bounding box center [653, 452] width 26 height 26
type input "**********"
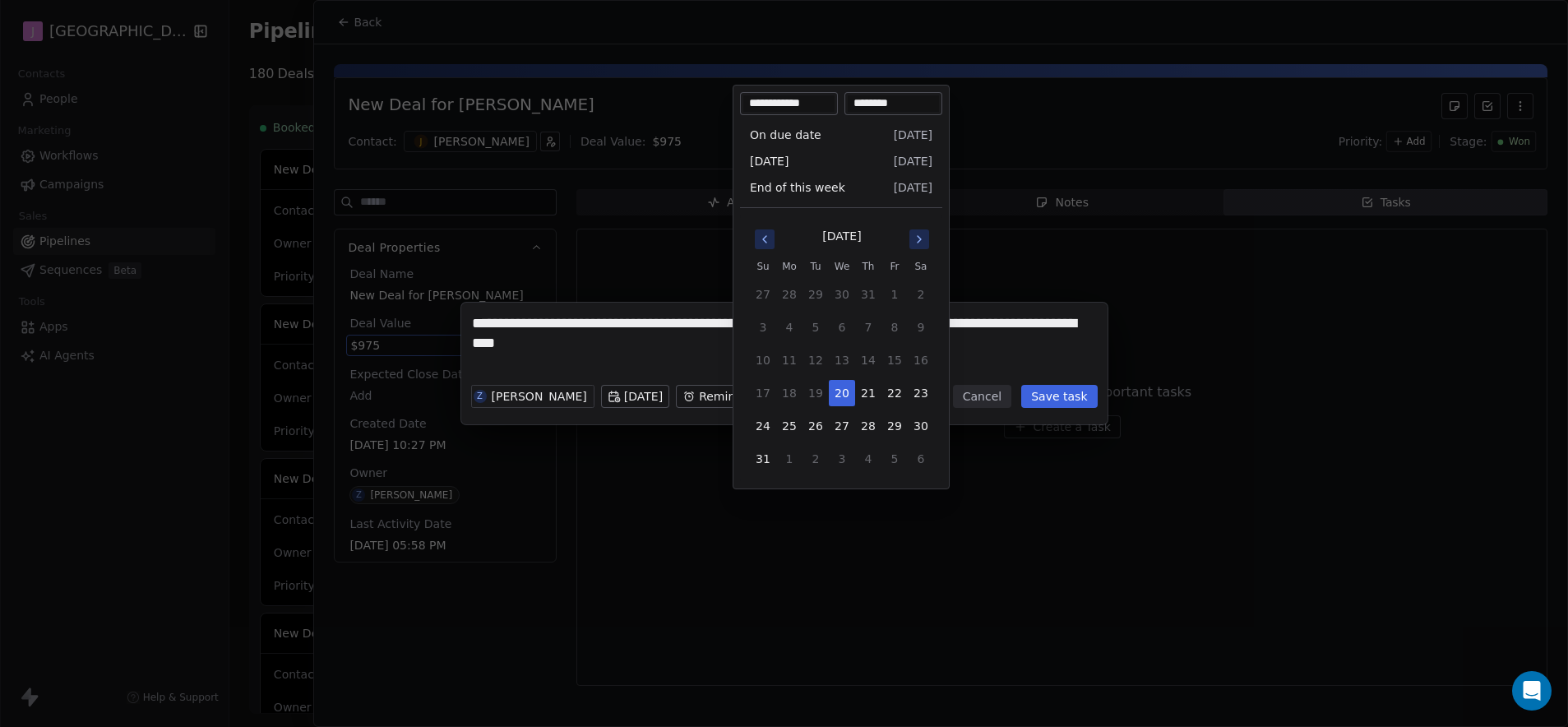
click at [797, 401] on body "J J3 University Contacts People Marketing Workflows Campaigns Sales Pipelines S…" at bounding box center [784, 363] width 1568 height 727
click at [788, 424] on button "25" at bounding box center [789, 426] width 26 height 26
type input "**********"
click at [794, 425] on button "25" at bounding box center [789, 426] width 26 height 26
drag, startPoint x: 797, startPoint y: 524, endPoint x: 805, endPoint y: 519, distance: 9.4
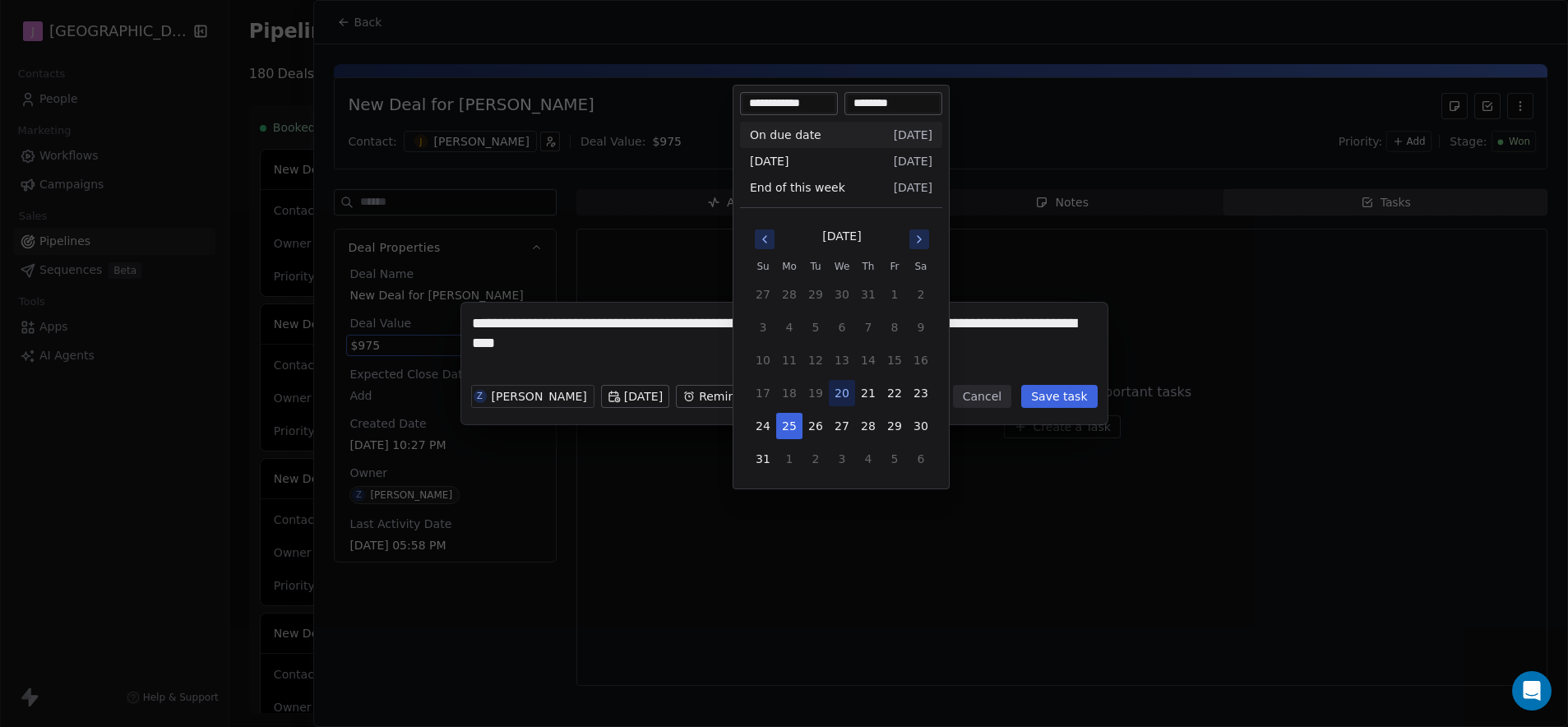
click at [797, 524] on div "**********" at bounding box center [784, 363] width 1568 height 727
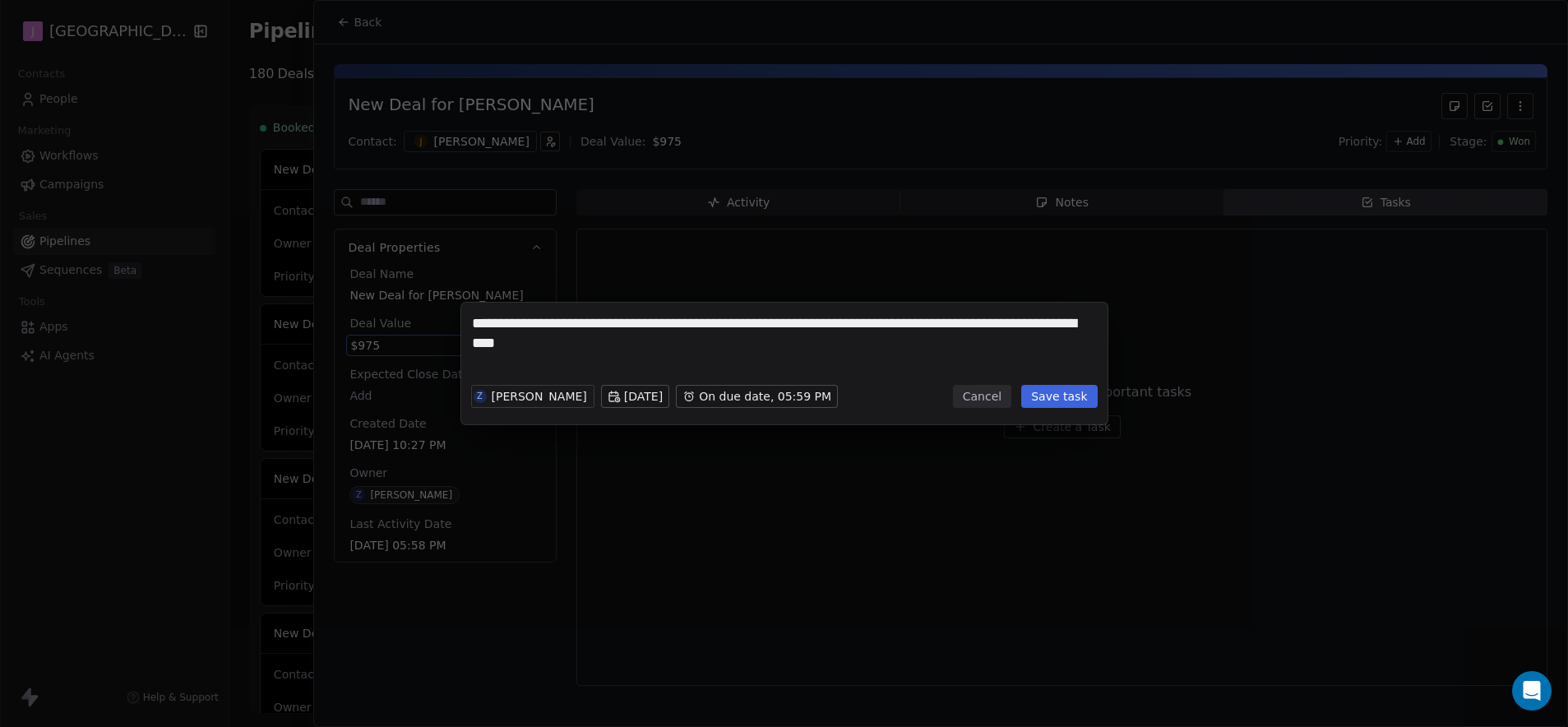
click at [1076, 397] on button "Save task" at bounding box center [1060, 396] width 76 height 23
